Goal: Information Seeking & Learning: Find specific fact

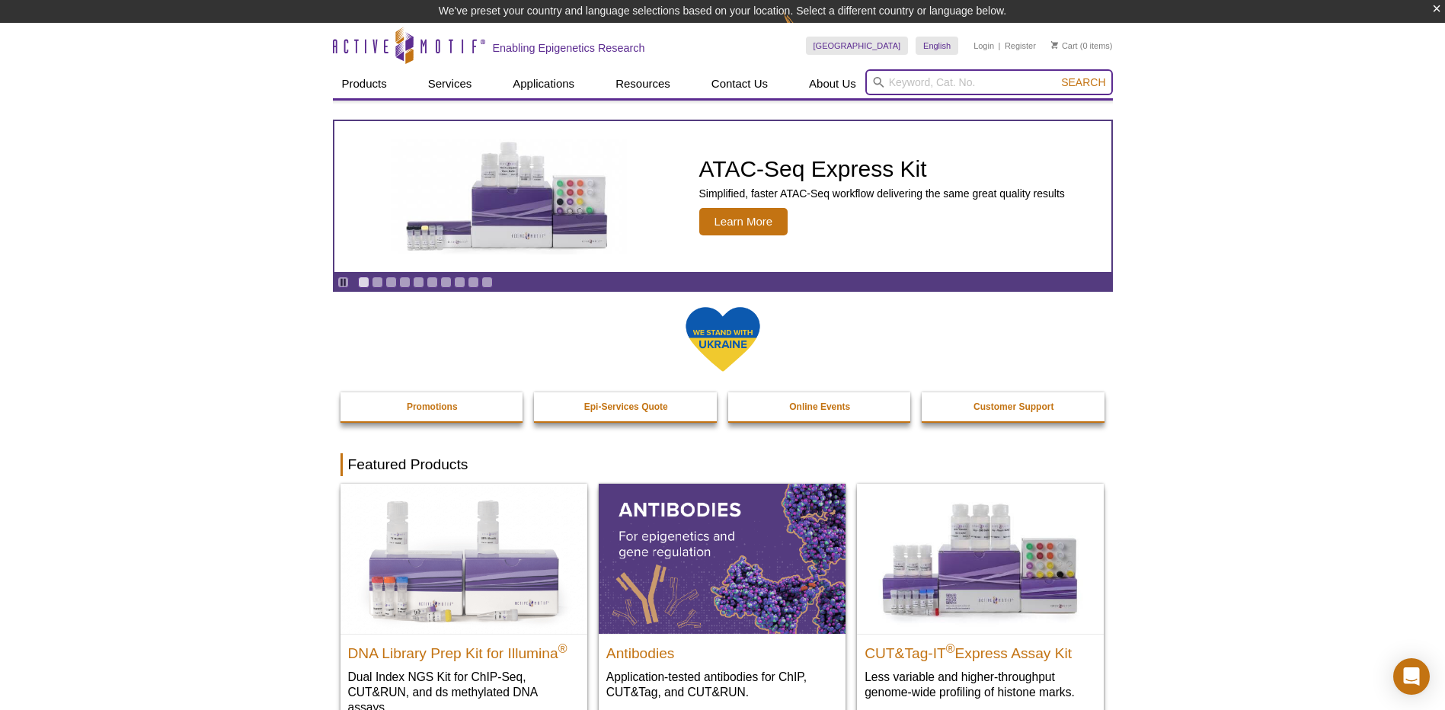
click at [890, 82] on input "search" at bounding box center [989, 82] width 248 height 26
type input "J"
click at [890, 82] on input "search" at bounding box center [989, 82] width 248 height 26
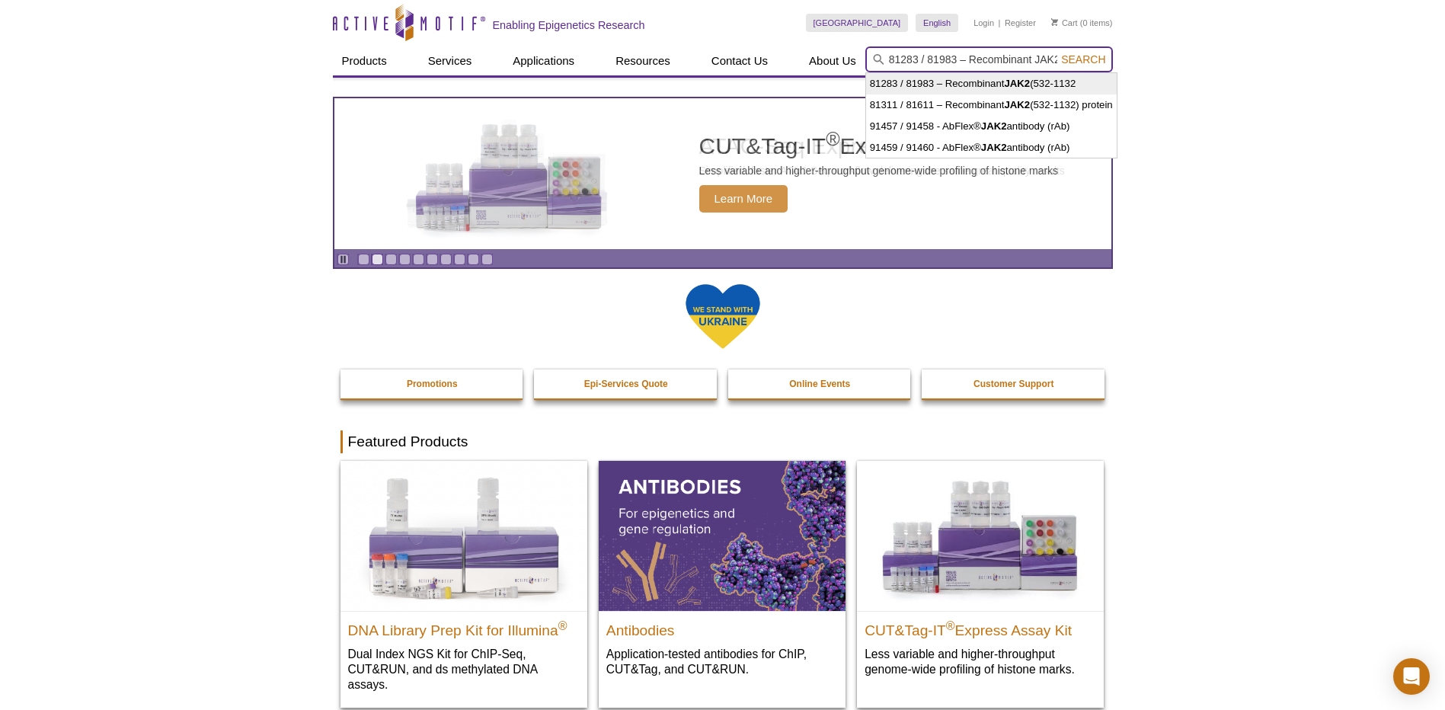
type input "81283 / 81983 – Recombinant JAK2 (532-1132"
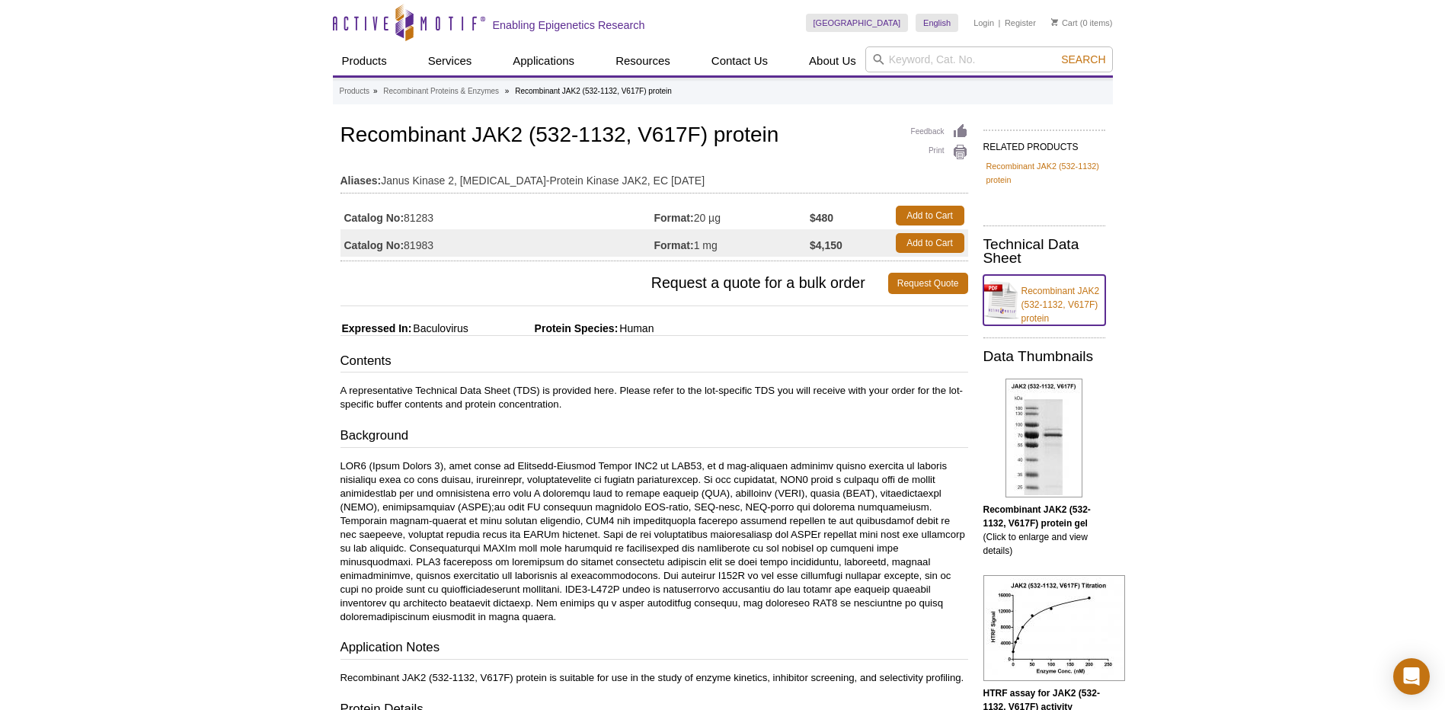
click at [1065, 291] on link "Recombinant JAK2 (532-1132, V617F) protein" at bounding box center [1044, 300] width 122 height 50
